Goal: Information Seeking & Learning: Learn about a topic

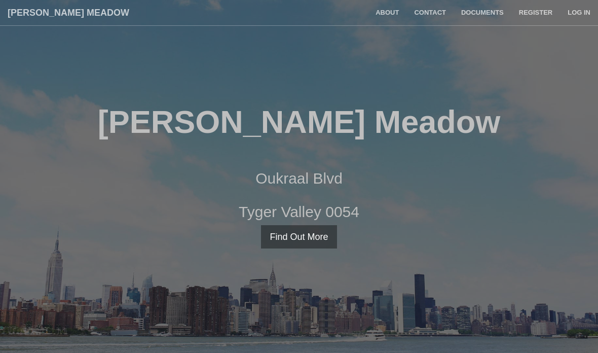
click at [489, 12] on link "Documents" at bounding box center [483, 12] width 58 height 25
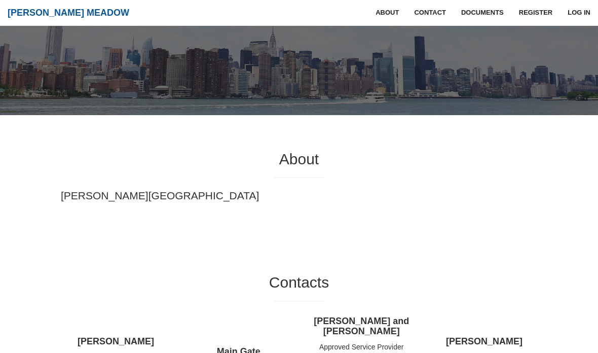
scroll to position [237, 0]
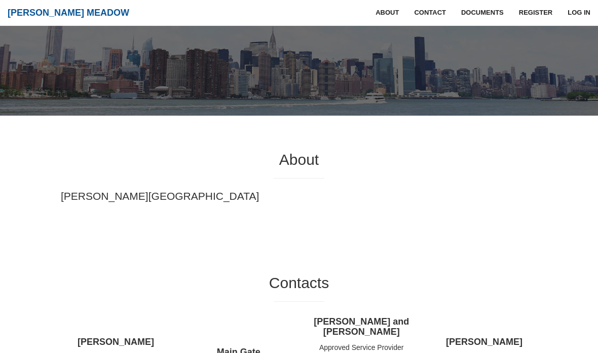
click at [145, 195] on p "Hazel Meadow Estate" at bounding box center [299, 196] width 477 height 15
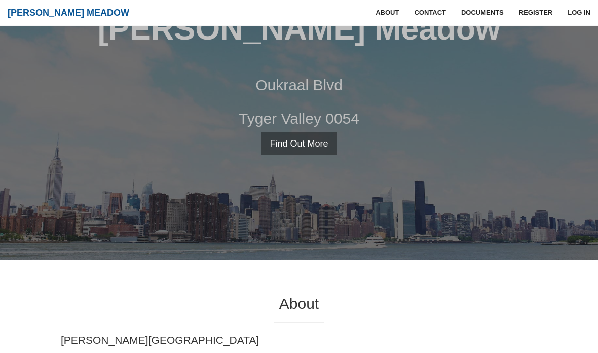
scroll to position [0, 0]
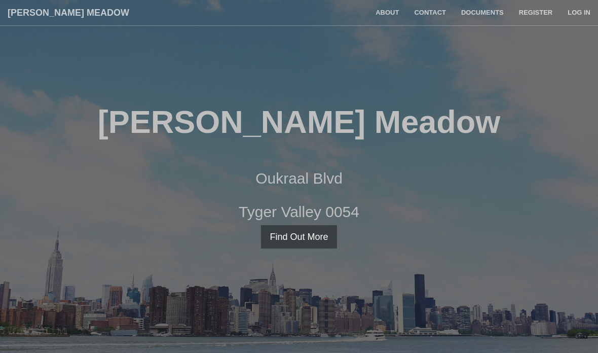
click at [585, 5] on link "Log in" at bounding box center [579, 12] width 38 height 25
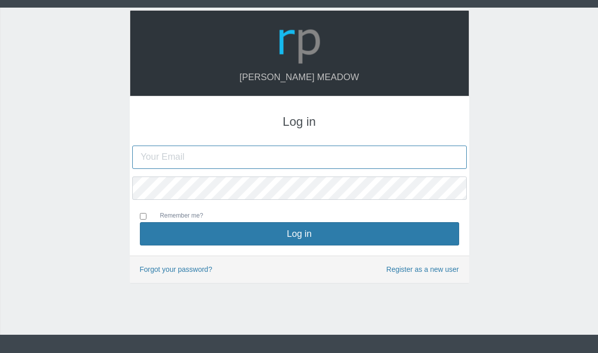
type input "[EMAIL_ADDRESS][DOMAIN_NAME]"
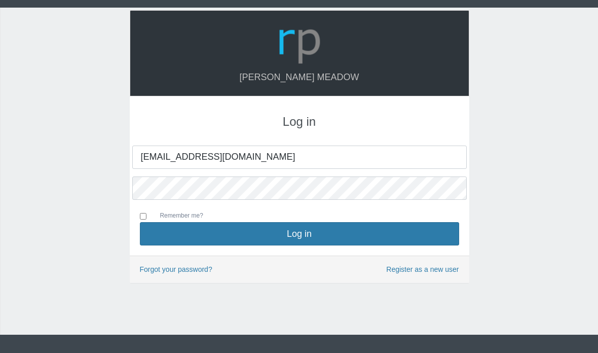
click at [336, 242] on button "Log in" at bounding box center [299, 233] width 319 height 23
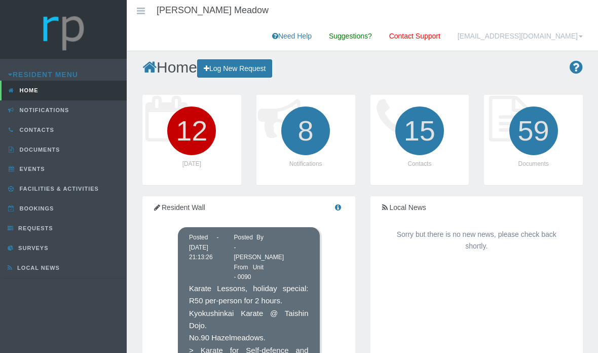
click at [191, 102] on icon "12" at bounding box center [191, 130] width 57 height 57
click at [202, 127] on icon "12" at bounding box center [191, 130] width 57 height 57
click at [314, 126] on icon "8" at bounding box center [305, 130] width 57 height 57
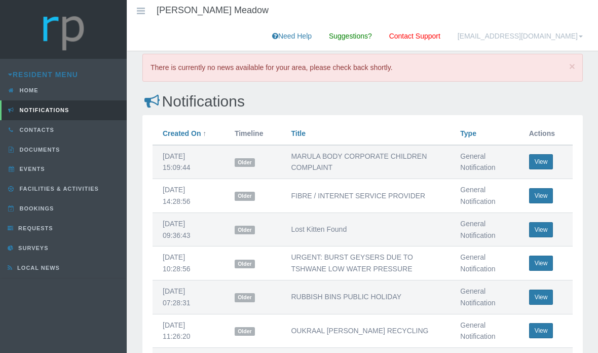
click at [337, 179] on td "FIBRE / INTERNET SERVICE PROVIDER" at bounding box center [365, 196] width 169 height 34
click at [544, 188] on button "View" at bounding box center [541, 195] width 24 height 15
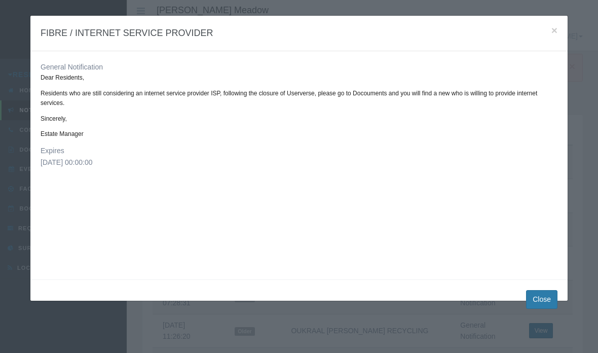
click at [554, 38] on h4 "FIBRE / INTERNET SERVICE PROVIDER" at bounding box center [299, 33] width 517 height 15
click at [555, 32] on button "×" at bounding box center [555, 30] width 6 height 11
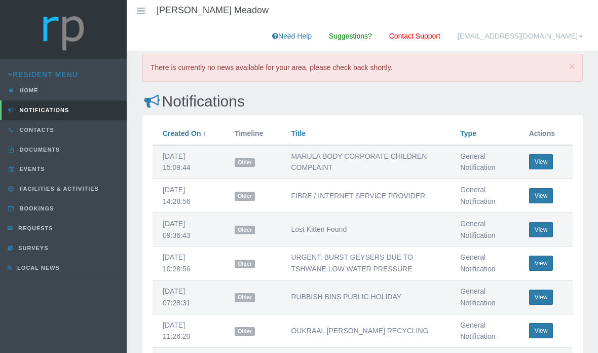
click at [55, 151] on span "Documents" at bounding box center [38, 150] width 43 height 6
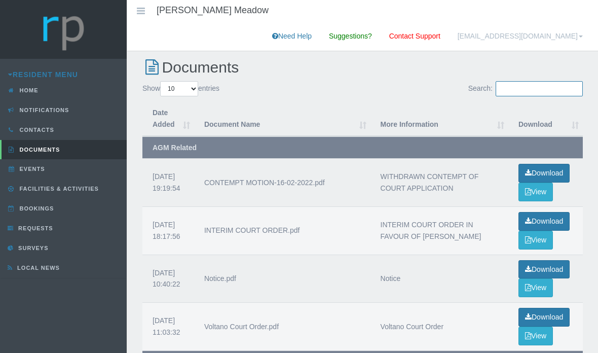
click at [540, 81] on input "Search:" at bounding box center [539, 88] width 87 height 15
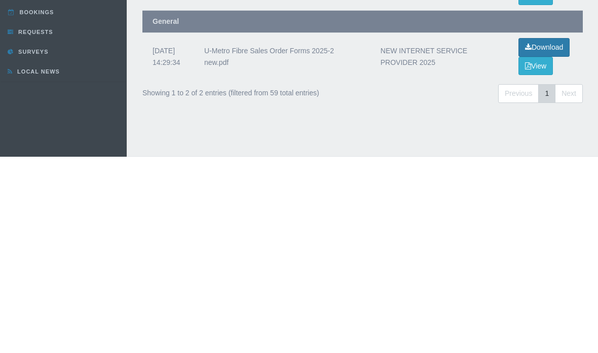
type input "Fibre"
click at [474, 279] on div "Previous 1 Next" at bounding box center [458, 291] width 250 height 24
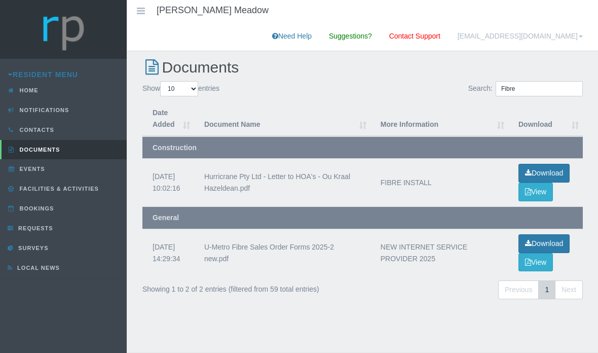
click at [526, 253] on button "View" at bounding box center [536, 262] width 34 height 19
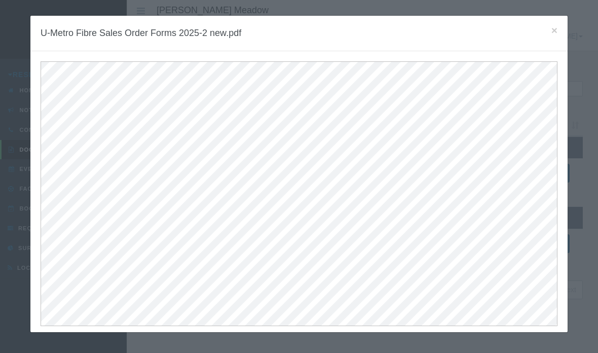
click at [592, 156] on div "× U-Metro Fibre Sales Order Forms 2025-2 new.pdf" at bounding box center [299, 176] width 598 height 353
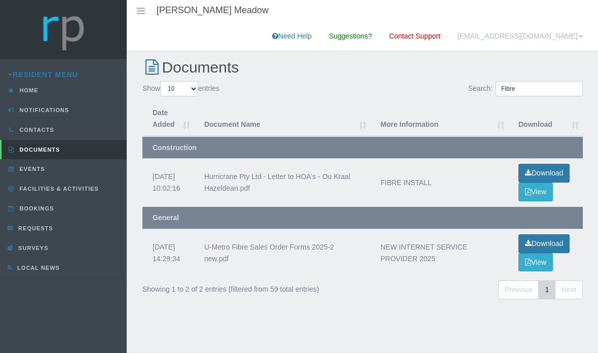
click at [76, 187] on span "Facilities & Activities" at bounding box center [58, 189] width 82 height 6
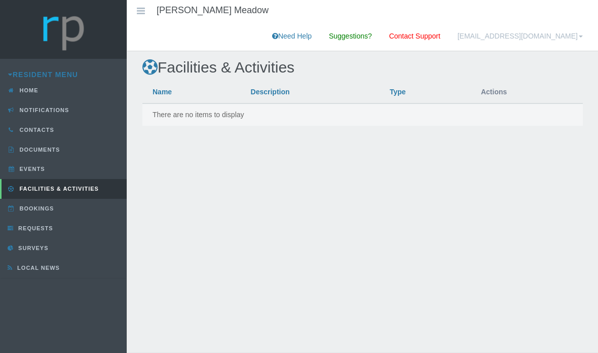
click at [73, 208] on link "Bookings" at bounding box center [63, 209] width 127 height 20
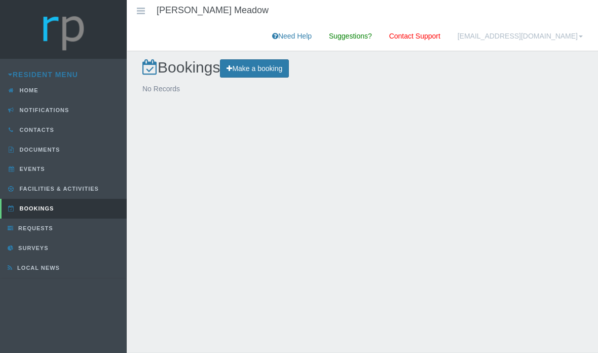
click at [61, 225] on link "Requests" at bounding box center [63, 229] width 127 height 20
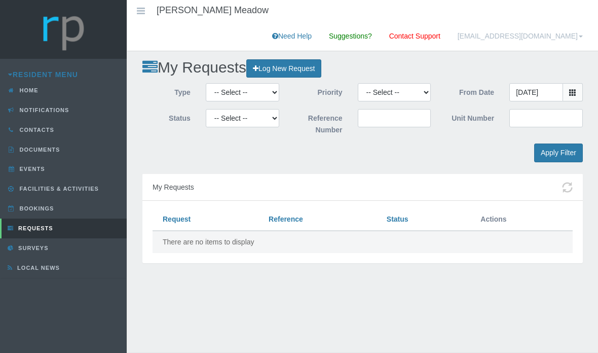
click at [53, 242] on link "Surveys" at bounding box center [63, 248] width 127 height 20
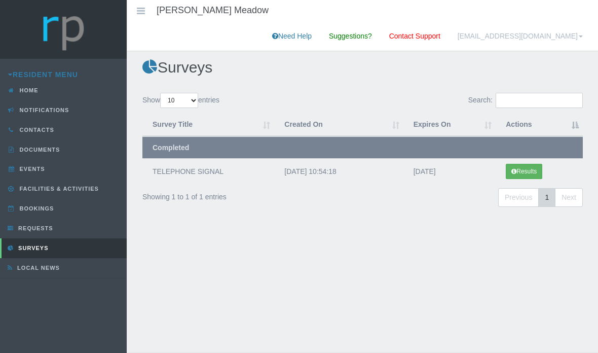
click at [55, 110] on span "Notifications" at bounding box center [43, 110] width 52 height 6
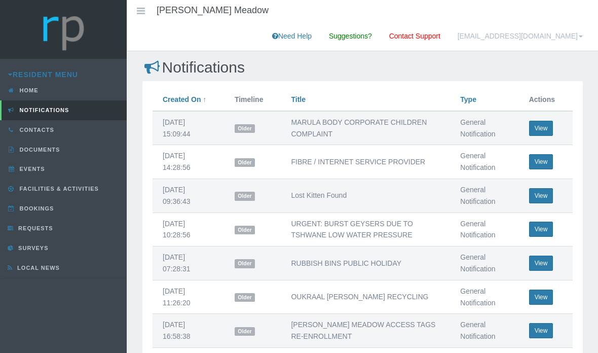
click at [96, 39] on div at bounding box center [63, 29] width 127 height 59
click at [154, 10] on link at bounding box center [140, 12] width 27 height 25
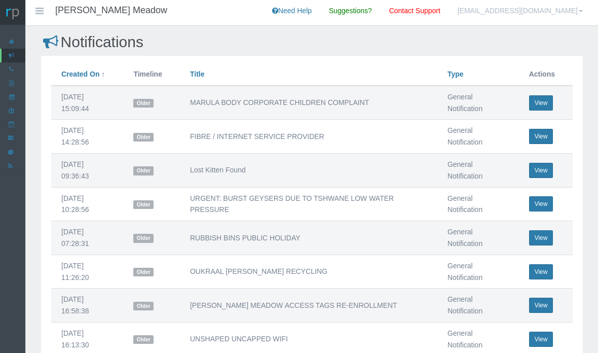
click at [96, 2] on li "[PERSON_NAME] Meadow" at bounding box center [111, 10] width 112 height 21
click at [45, 11] on icon at bounding box center [39, 11] width 12 height 7
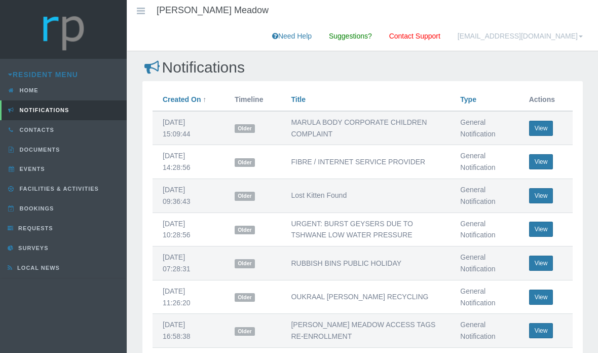
click at [137, 15] on icon at bounding box center [141, 11] width 12 height 7
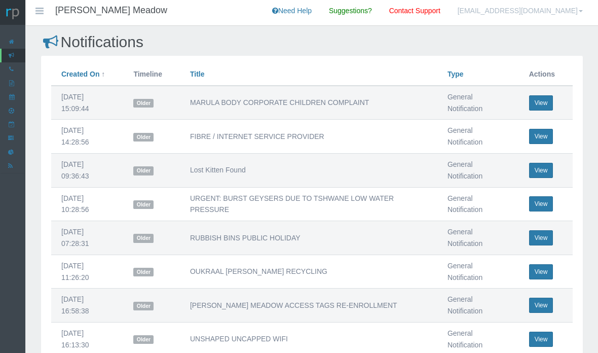
click at [40, 13] on icon at bounding box center [39, 11] width 12 height 7
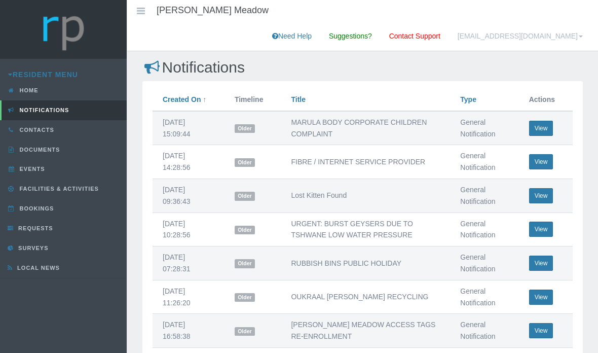
click at [38, 88] on span "Home" at bounding box center [27, 90] width 21 height 6
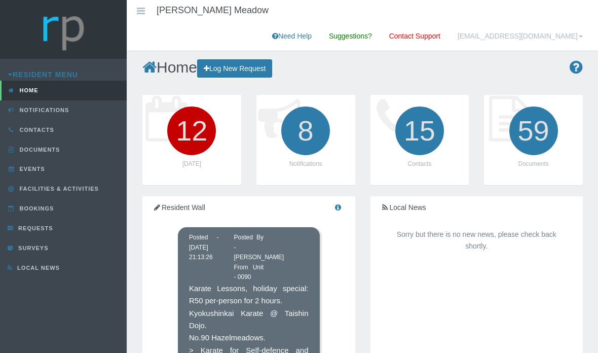
click at [205, 118] on icon "12" at bounding box center [191, 130] width 57 height 57
click at [190, 123] on icon "12" at bounding box center [191, 130] width 57 height 57
click at [185, 116] on icon "12" at bounding box center [191, 130] width 57 height 57
click at [184, 117] on icon "12" at bounding box center [191, 130] width 57 height 57
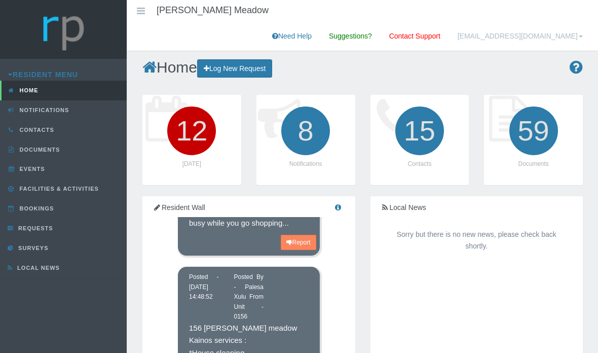
click at [190, 102] on icon "12" at bounding box center [191, 130] width 57 height 57
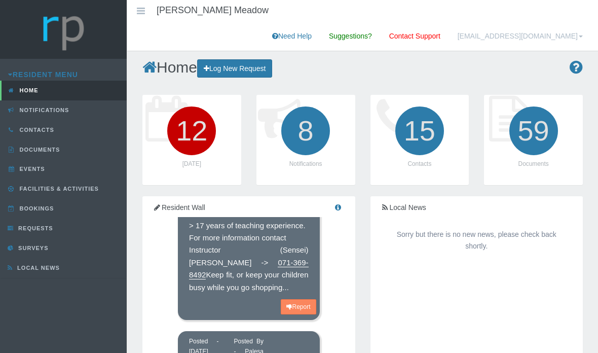
click at [186, 103] on icon "12" at bounding box center [191, 130] width 57 height 57
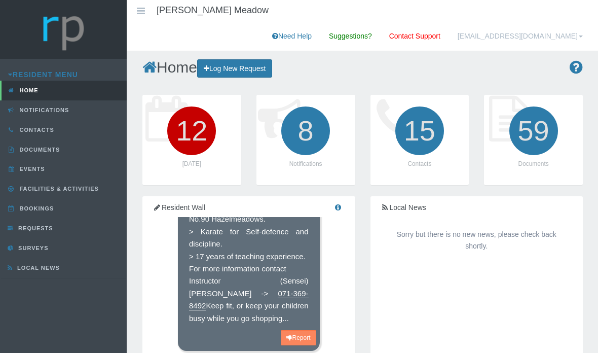
click at [185, 110] on icon "12" at bounding box center [191, 130] width 57 height 57
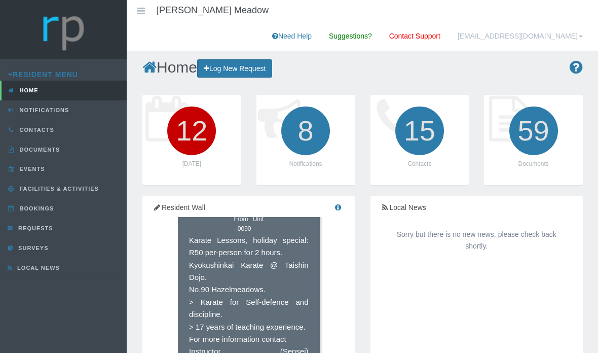
scroll to position [46, 0]
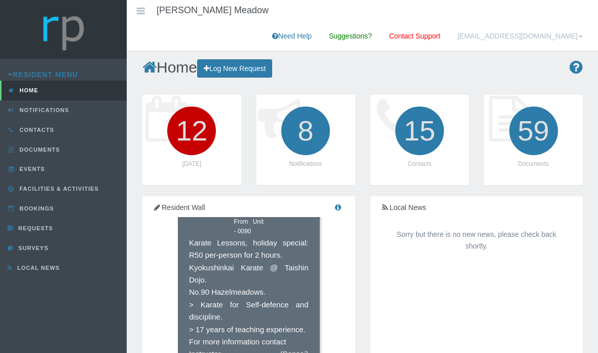
click at [530, 125] on icon "59" at bounding box center [534, 130] width 57 height 57
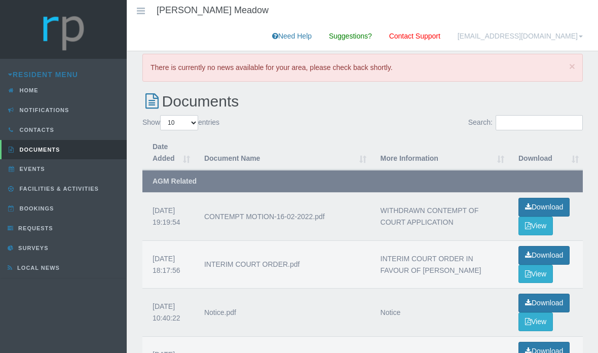
click at [167, 136] on th "Date Added" at bounding box center [168, 153] width 52 height 34
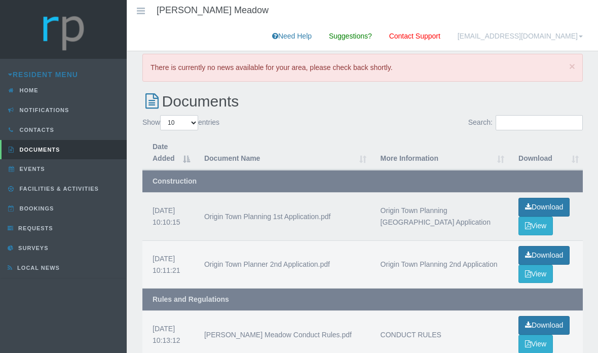
click at [160, 136] on th "Date Added" at bounding box center [168, 153] width 52 height 34
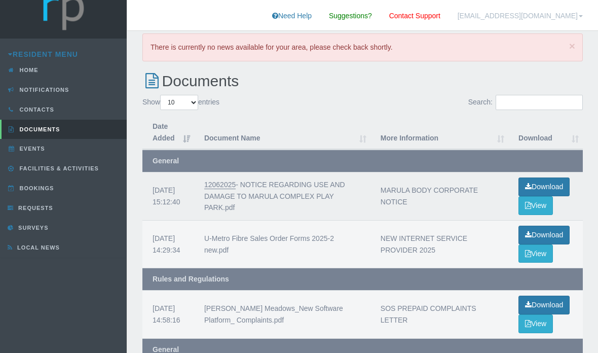
scroll to position [20, 0]
click at [237, 180] on div "12062025 - NOTICE REGARDING USE AND DAMAGE TO MARULA COMPLEX PLAY PARK.pdf" at bounding box center [282, 197] width 156 height 34
click at [217, 180] on div "12062025 - NOTICE REGARDING USE AND DAMAGE TO MARULA COMPLEX PLAY PARK.pdf" at bounding box center [282, 197] width 156 height 34
click at [529, 202] on icon "button" at bounding box center [528, 205] width 6 height 7
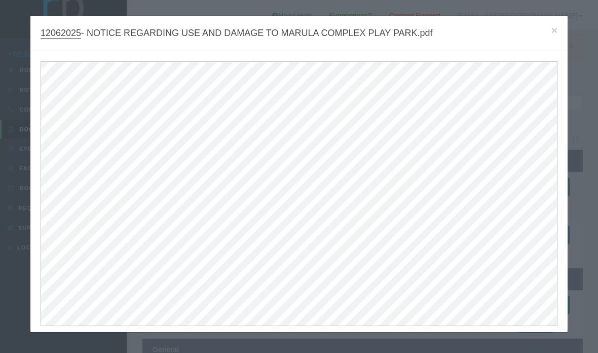
scroll to position [3, 0]
click at [548, 31] on h4 "12062025 - NOTICE REGARDING USE AND DAMAGE TO MARULA COMPLEX PLAY PARK.pdf" at bounding box center [299, 33] width 517 height 15
click at [552, 31] on span "×" at bounding box center [555, 30] width 6 height 12
